Goal: Task Accomplishment & Management: Use online tool/utility

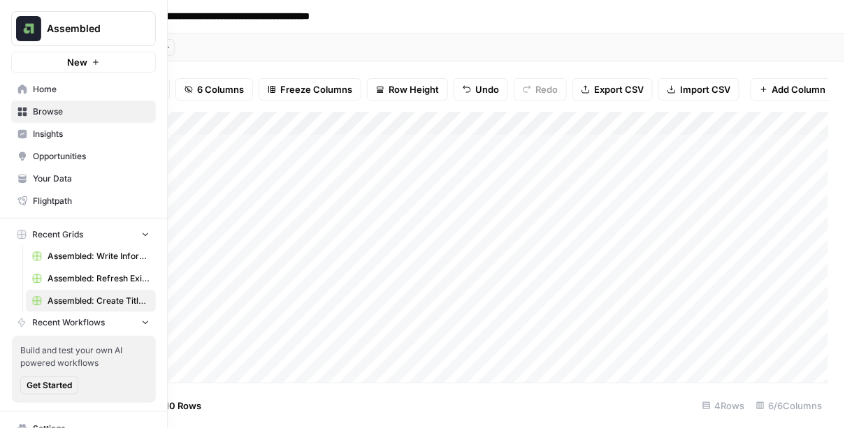
click at [64, 180] on span "Your Data" at bounding box center [91, 179] width 117 height 13
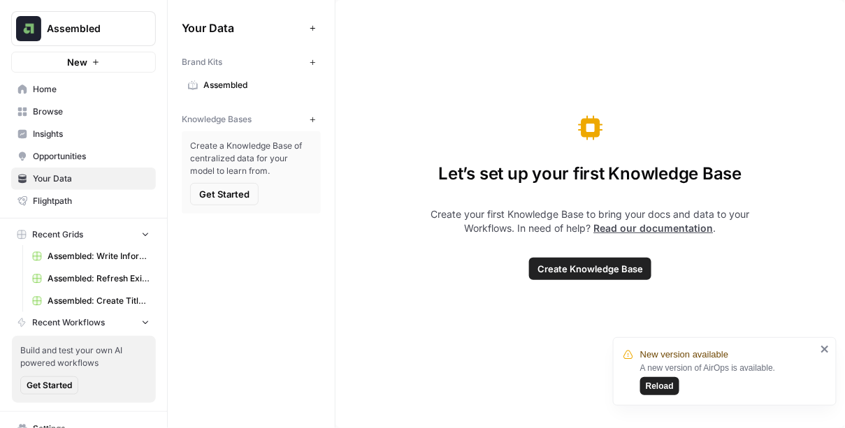
click at [72, 36] on button "Assembled" at bounding box center [83, 28] width 145 height 35
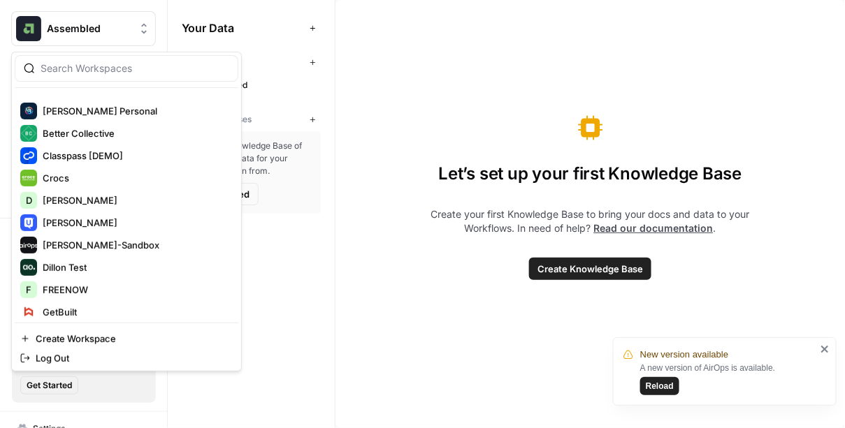
scroll to position [200, 0]
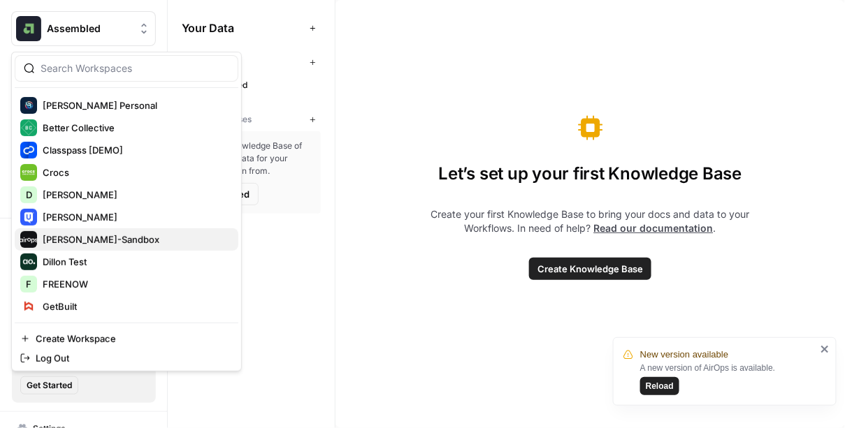
click at [76, 244] on span "[PERSON_NAME]-Sandbox" at bounding box center [135, 240] width 184 height 14
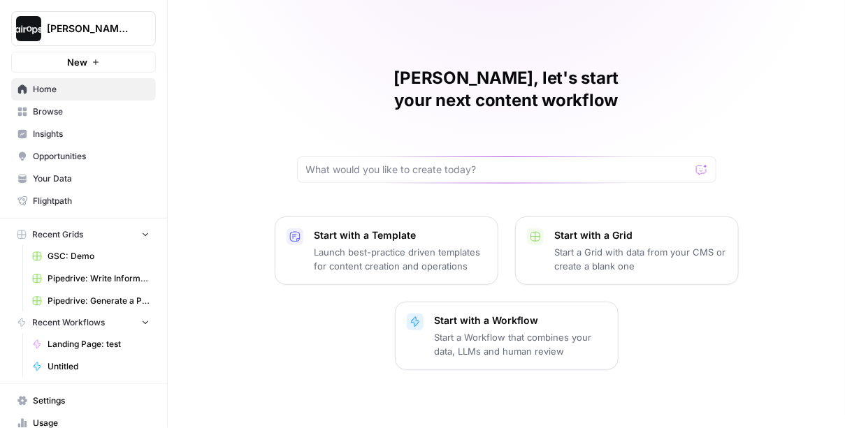
click at [78, 173] on span "Your Data" at bounding box center [91, 179] width 117 height 13
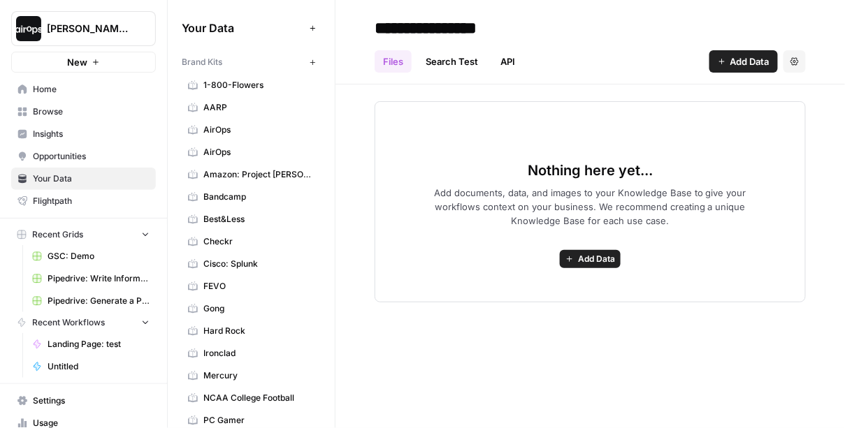
click at [315, 59] on icon "button" at bounding box center [313, 63] width 8 height 8
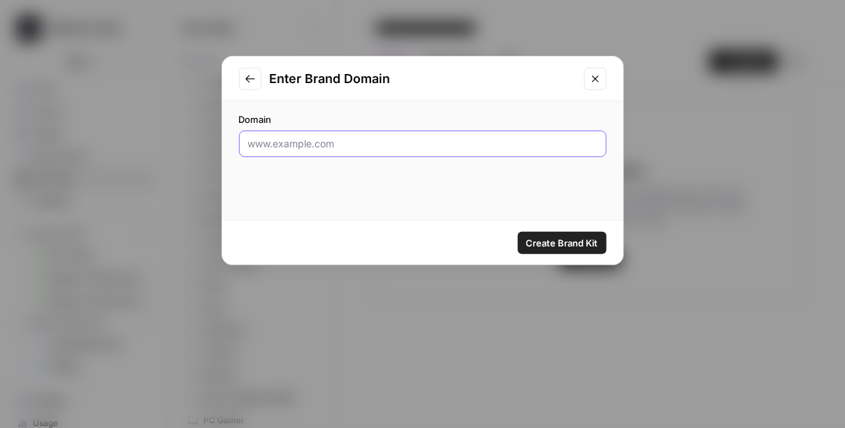
click at [303, 137] on input "Domain" at bounding box center [422, 144] width 349 height 14
click at [326, 126] on div "Domain [DOMAIN_NAME]" at bounding box center [422, 134] width 367 height 45
click at [326, 140] on input "[DOMAIN_NAME]" at bounding box center [422, 144] width 349 height 14
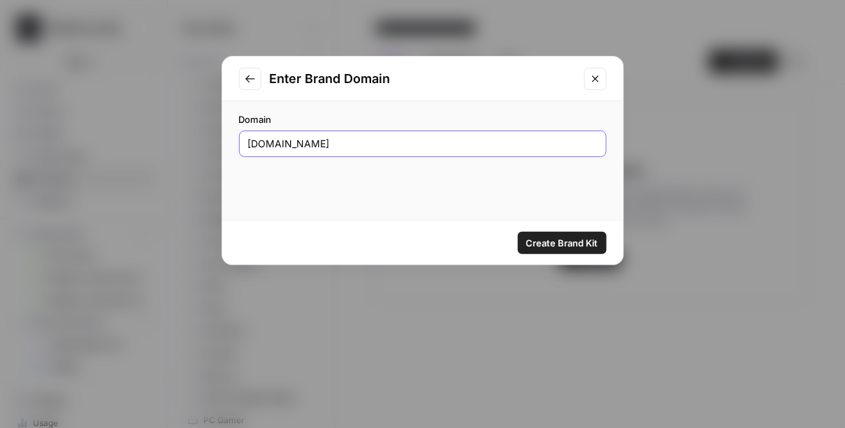
paste input "[URL][DOMAIN_NAME]"
type input "[URL][DOMAIN_NAME]"
click at [546, 240] on span "Create Brand Kit" at bounding box center [562, 243] width 72 height 14
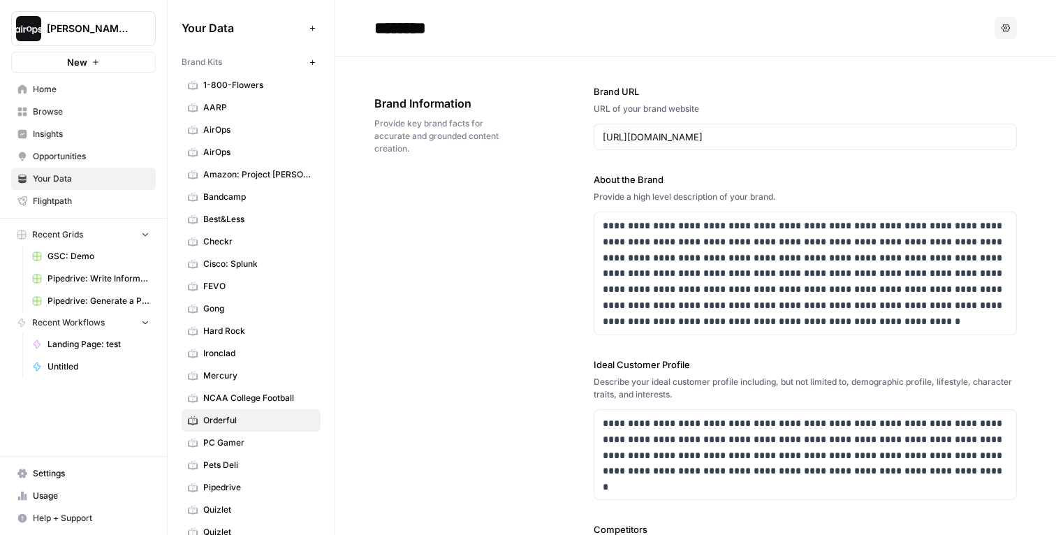
click at [566, 78] on div "**********" at bounding box center [695, 454] width 643 height 794
drag, startPoint x: 415, startPoint y: 150, endPoint x: 365, endPoint y: 97, distance: 72.7
click at [751, 27] on div "********" at bounding box center [681, 28] width 615 height 22
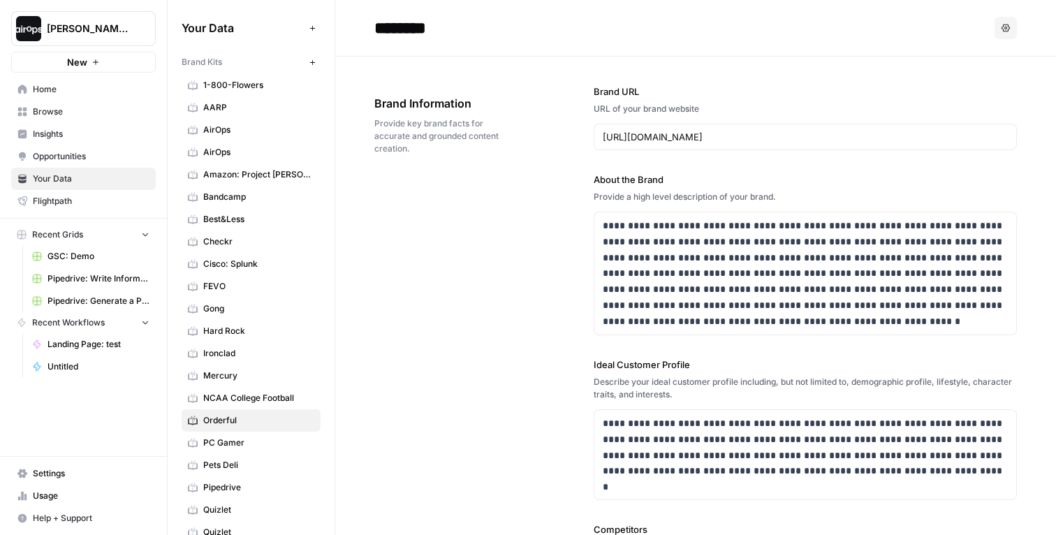
click at [423, 149] on span "Provide key brand facts for accurate and grounded content creation." at bounding box center [444, 136] width 141 height 38
click at [41, 94] on span "Home" at bounding box center [91, 89] width 117 height 13
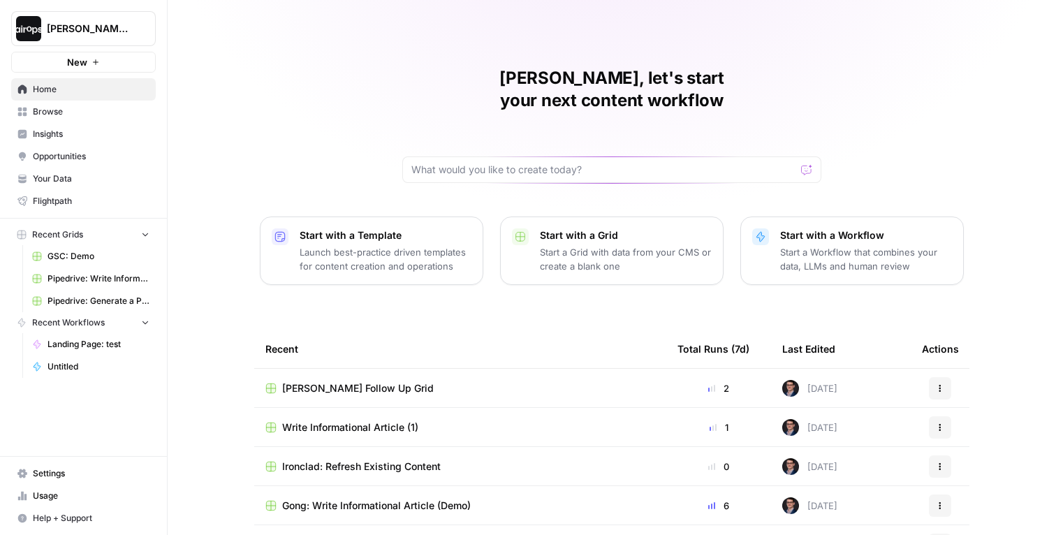
click at [397, 228] on p "Start with a Template" at bounding box center [386, 235] width 172 height 14
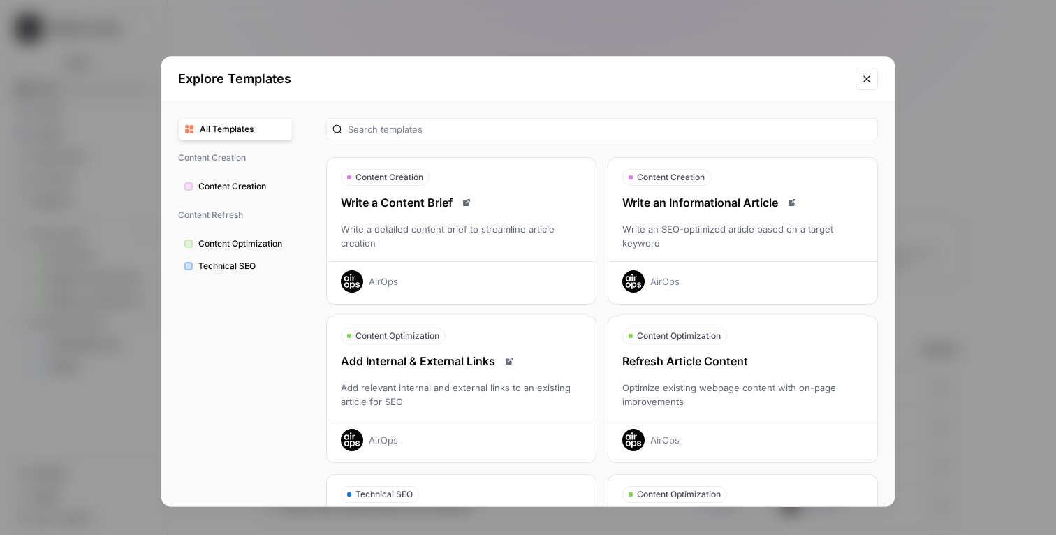
click at [748, 212] on div "Write an Informational Article Write an SEO-optimized article based on a target…" at bounding box center [742, 243] width 269 height 98
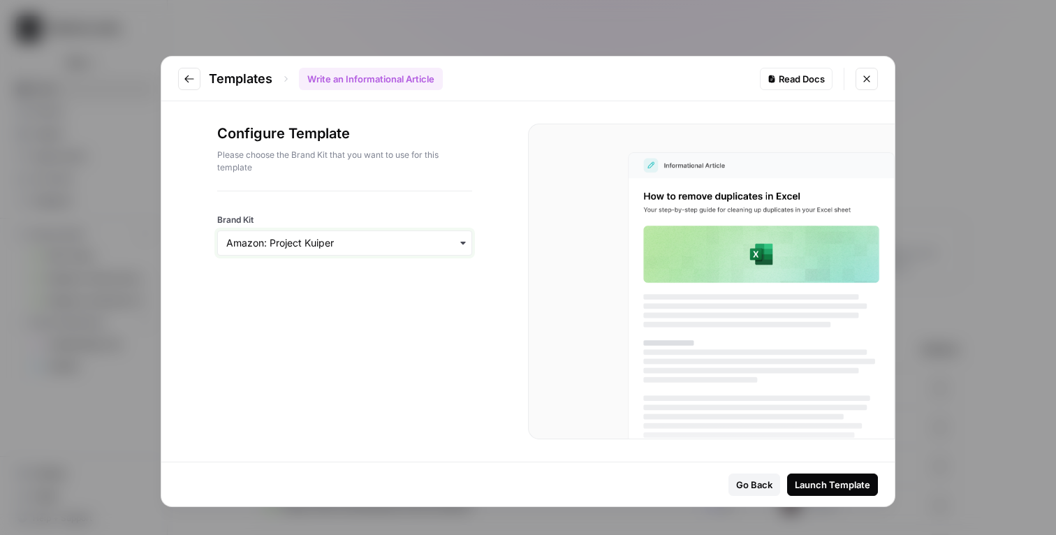
click at [439, 241] on input "Brand Kit" at bounding box center [344, 243] width 237 height 14
click at [351, 341] on div "Orderful" at bounding box center [345, 336] width 254 height 27
click at [824, 428] on div "Launch Template" at bounding box center [832, 485] width 75 height 14
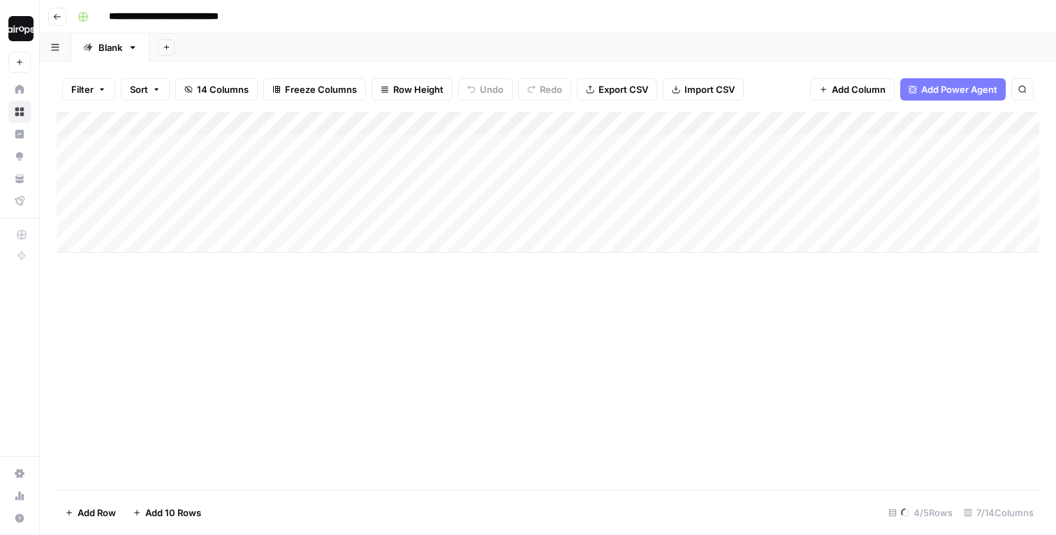
click at [112, 16] on input "**********" at bounding box center [179, 17] width 153 height 22
click at [293, 14] on input "**********" at bounding box center [202, 17] width 198 height 22
type input "**********"
click at [369, 31] on header "**********" at bounding box center [548, 17] width 1016 height 34
click at [409, 81] on button "Row Height" at bounding box center [412, 89] width 81 height 22
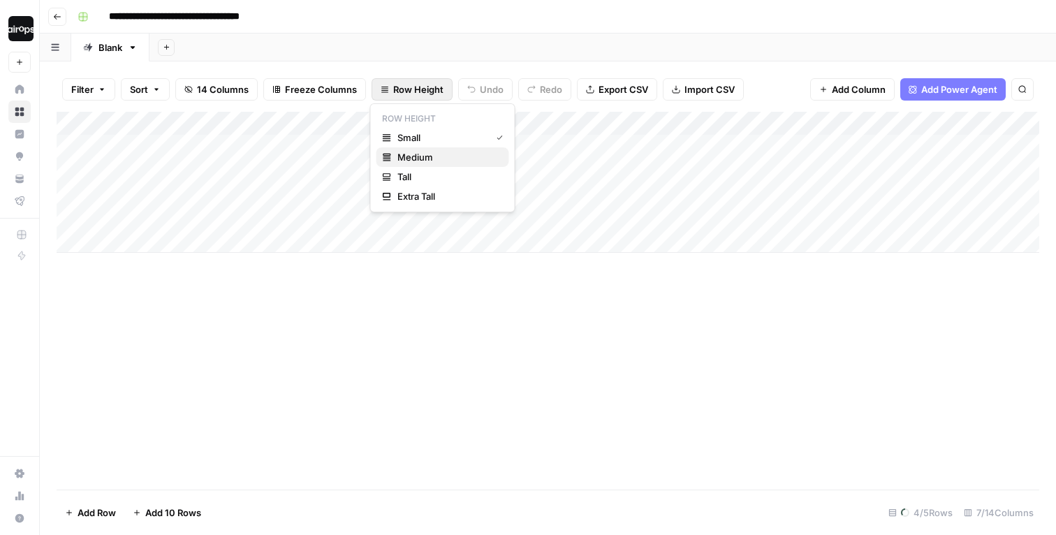
click at [393, 154] on div "Medium" at bounding box center [443, 157] width 122 height 14
click at [444, 38] on div "Add Sheet" at bounding box center [602, 48] width 907 height 28
click at [390, 145] on div "Add Column" at bounding box center [548, 207] width 983 height 191
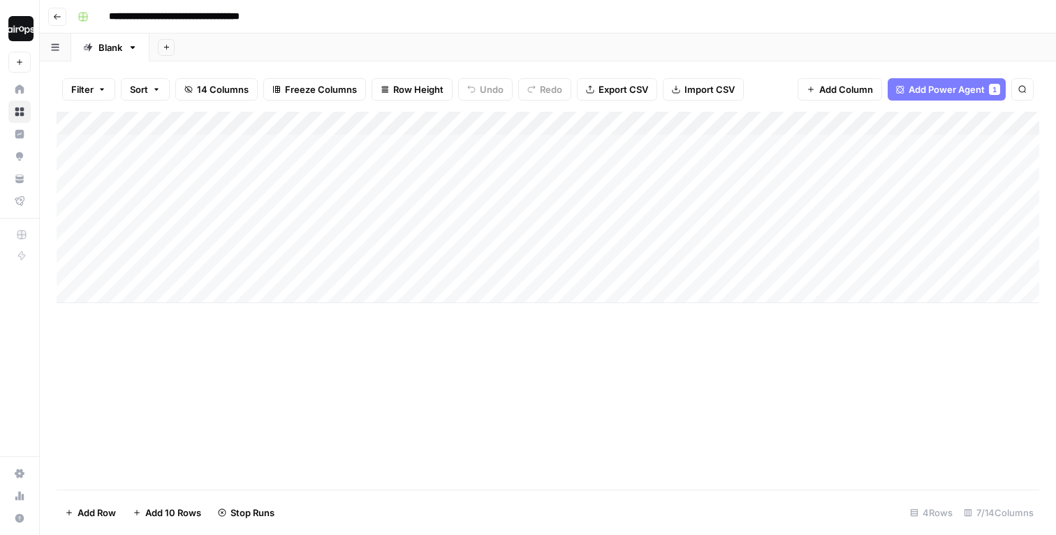
click at [385, 218] on div "Add Column" at bounding box center [548, 207] width 983 height 191
click at [393, 259] on div "Add Column" at bounding box center [548, 207] width 983 height 191
click at [407, 38] on div "Add Sheet" at bounding box center [602, 48] width 907 height 28
click at [632, 52] on div "Add Sheet" at bounding box center [602, 48] width 907 height 28
click at [433, 34] on div "Add Sheet" at bounding box center [602, 48] width 907 height 28
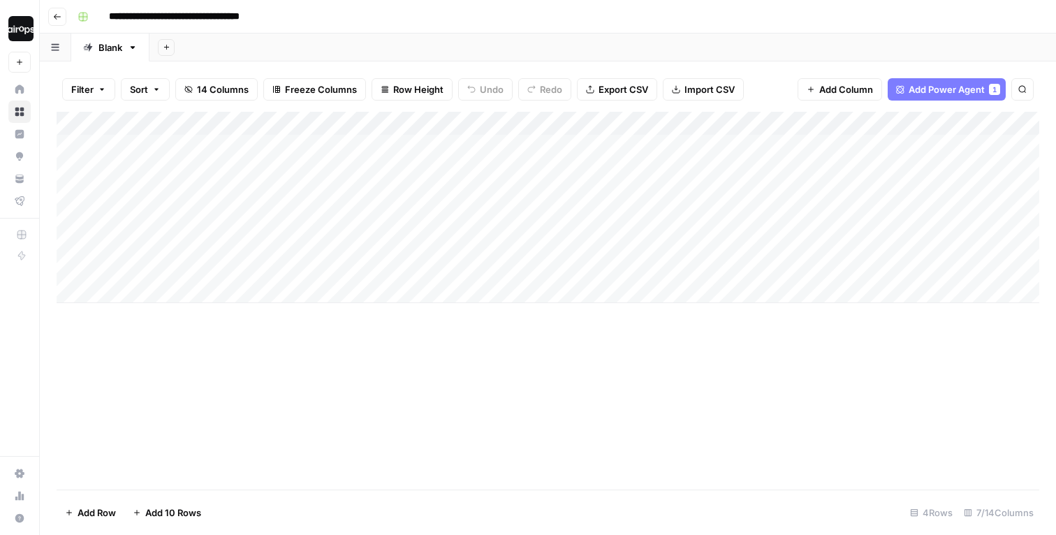
click at [458, 50] on div "Add Sheet" at bounding box center [602, 48] width 907 height 28
click at [488, 254] on div "Add Column" at bounding box center [548, 207] width 983 height 191
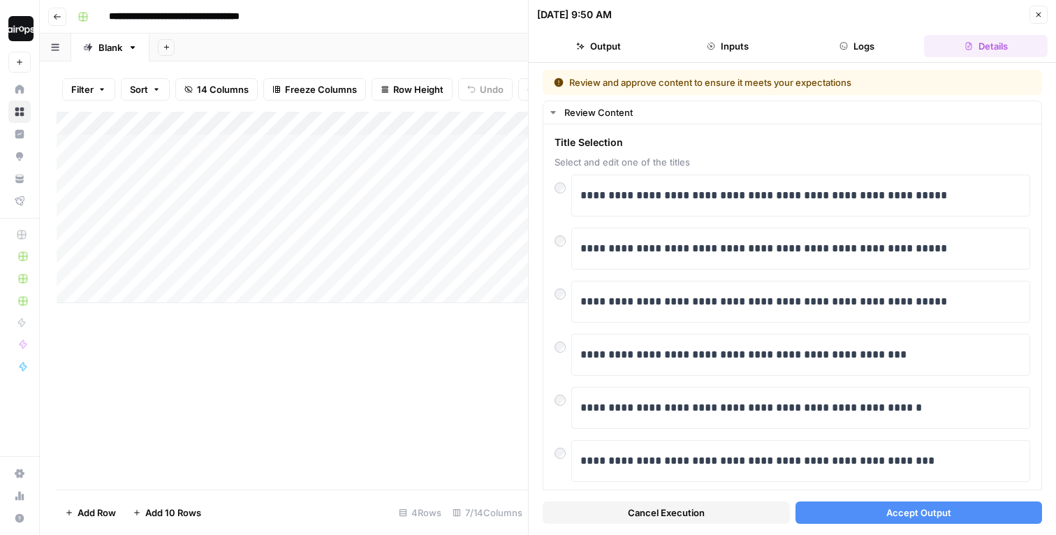
click at [843, 428] on button "Accept Output" at bounding box center [919, 513] width 247 height 22
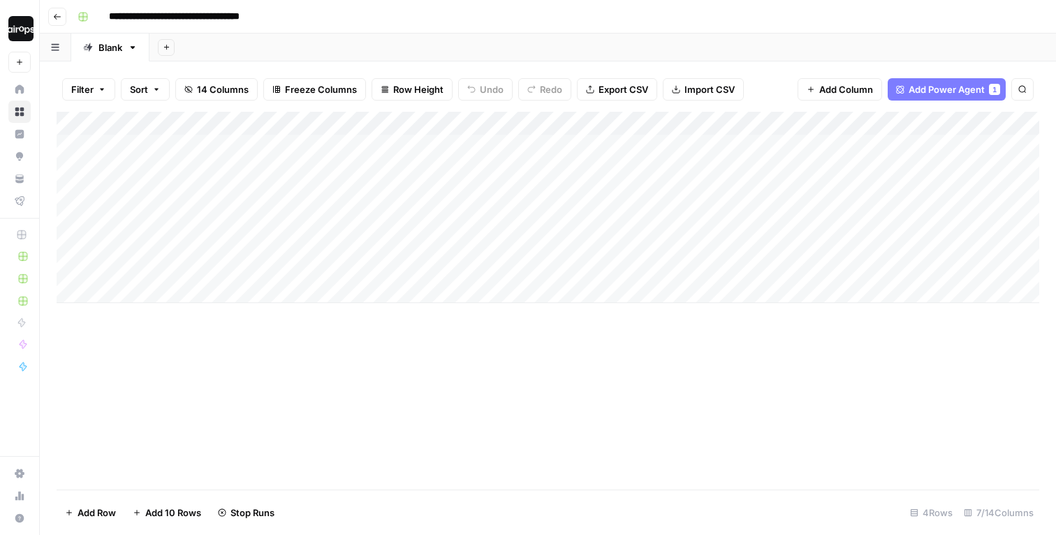
click at [483, 147] on div "Add Column" at bounding box center [548, 207] width 983 height 191
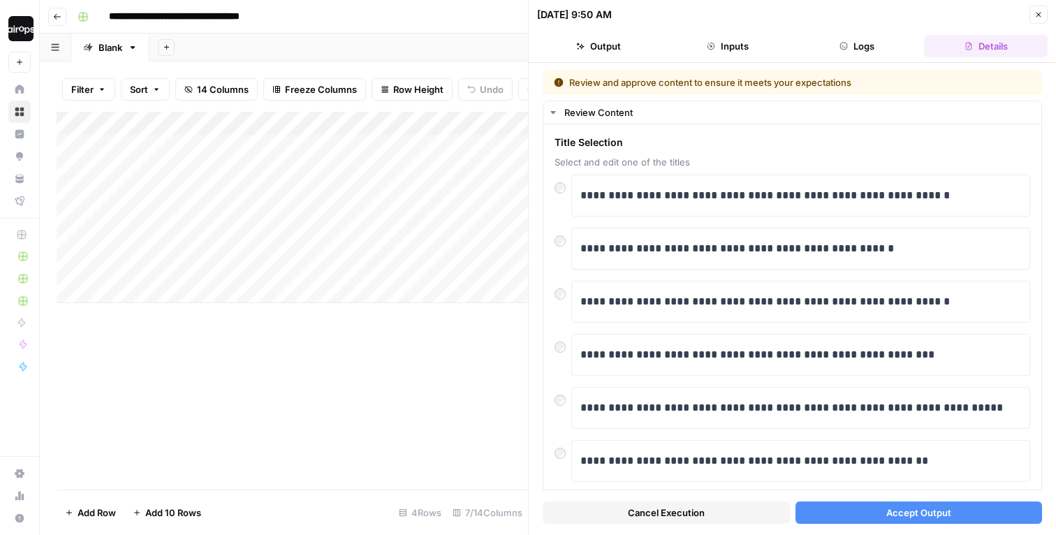
click at [844, 428] on span "Accept Output" at bounding box center [918, 513] width 65 height 14
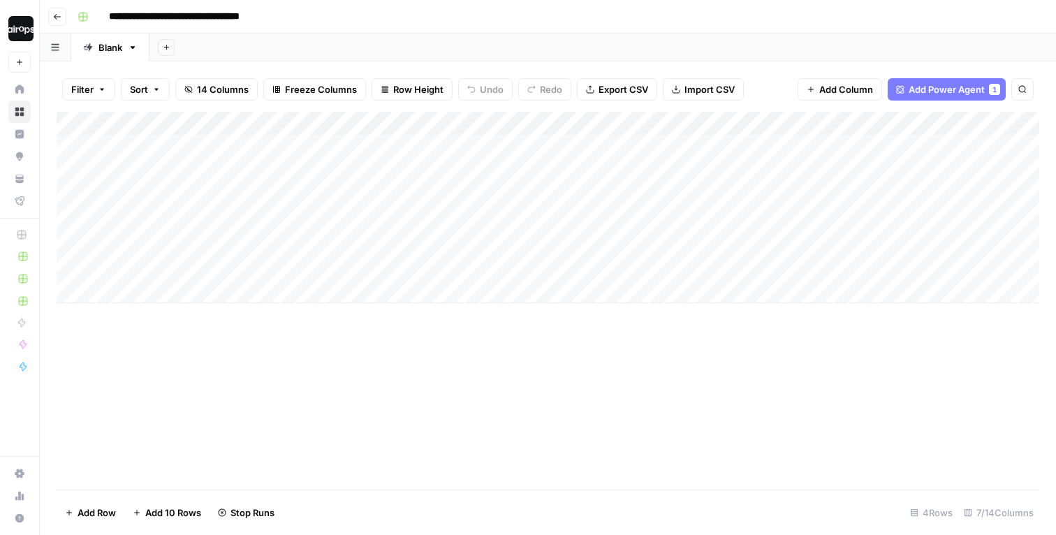
click at [582, 40] on div "Add Sheet" at bounding box center [602, 48] width 907 height 28
